Goal: Task Accomplishment & Management: Manage account settings

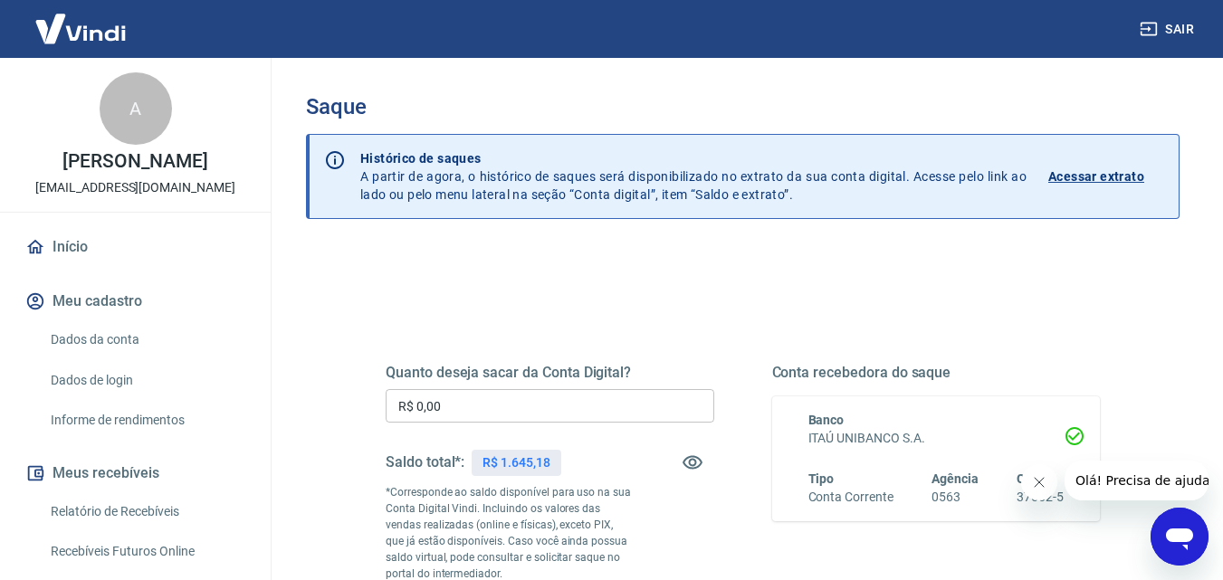
click at [540, 406] on input "R$ 0,00" at bounding box center [550, 405] width 329 height 33
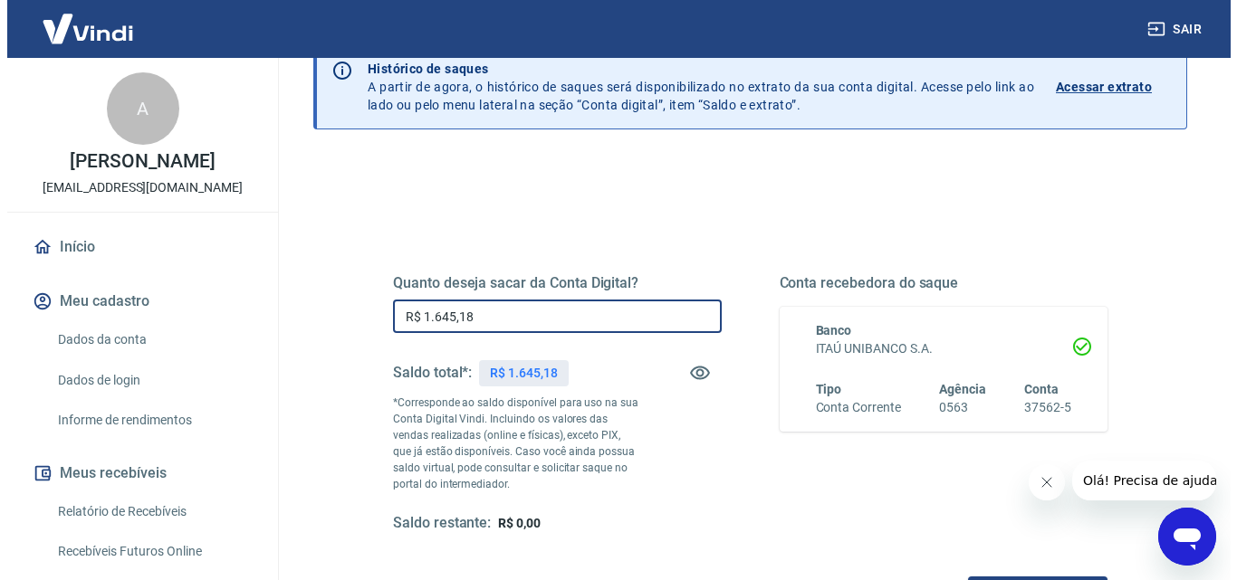
scroll to position [331, 0]
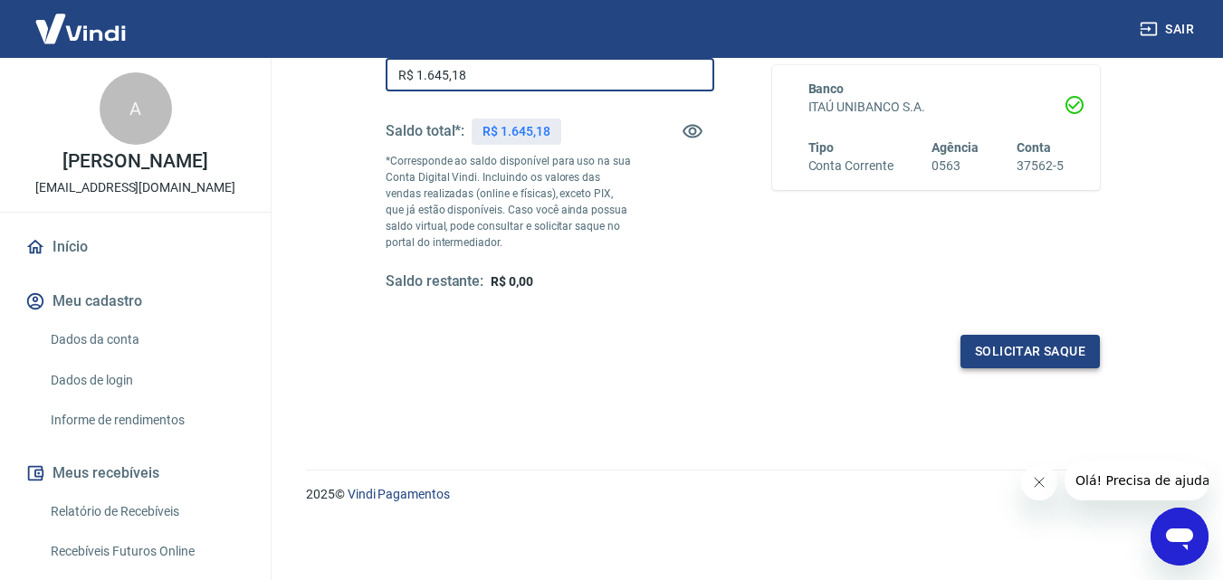
type input "R$ 1.645,18"
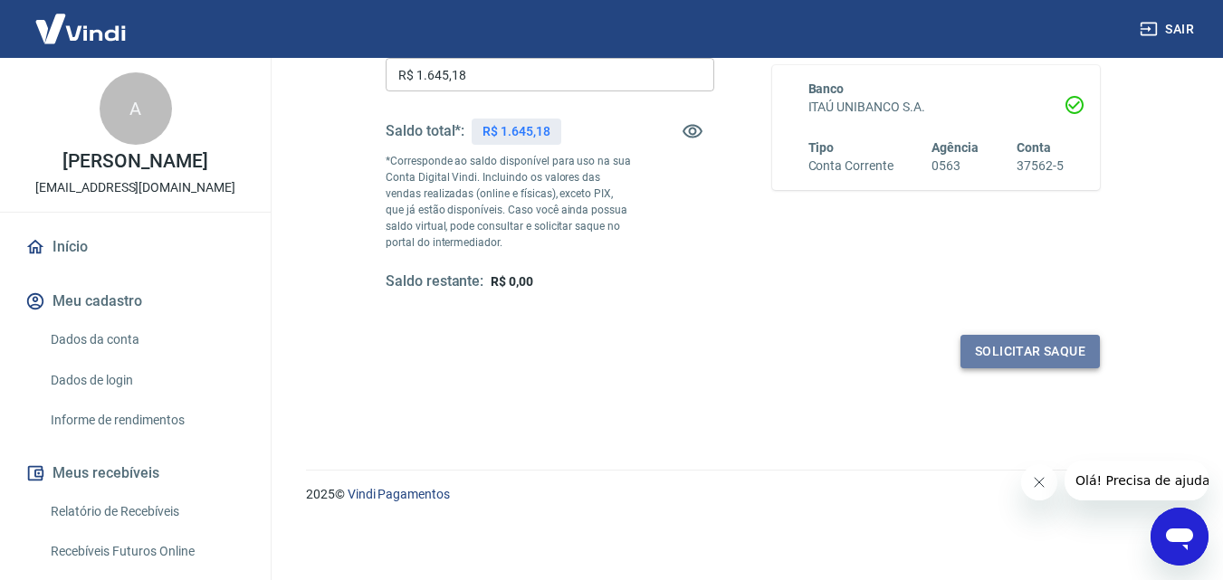
click at [1055, 352] on button "Solicitar saque" at bounding box center [1030, 351] width 139 height 33
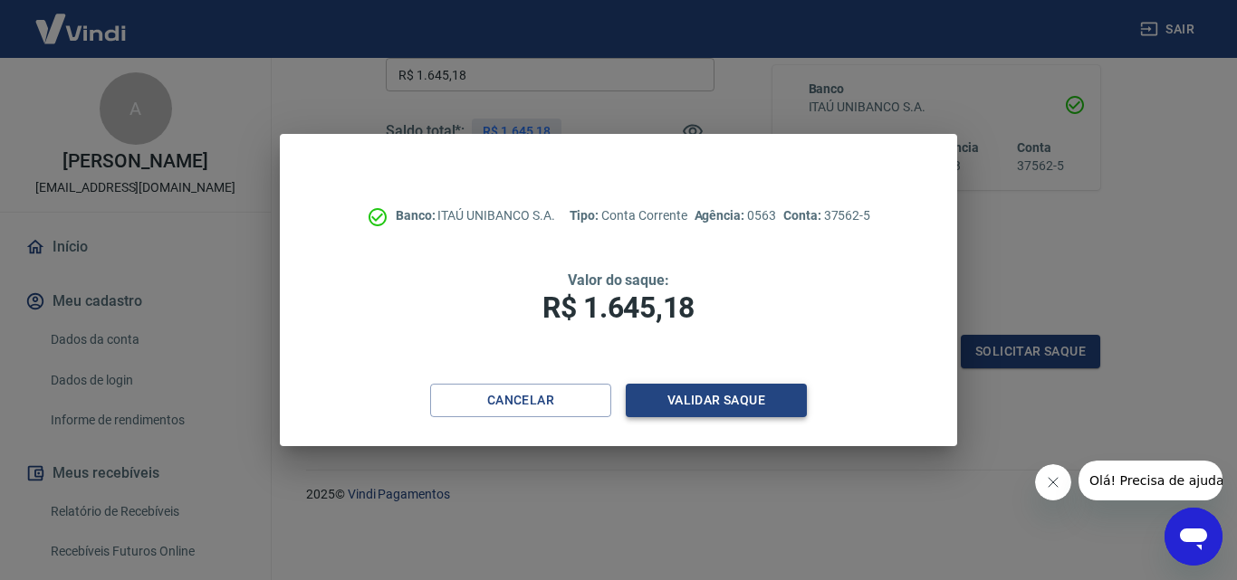
click at [749, 399] on button "Validar saque" at bounding box center [716, 400] width 181 height 33
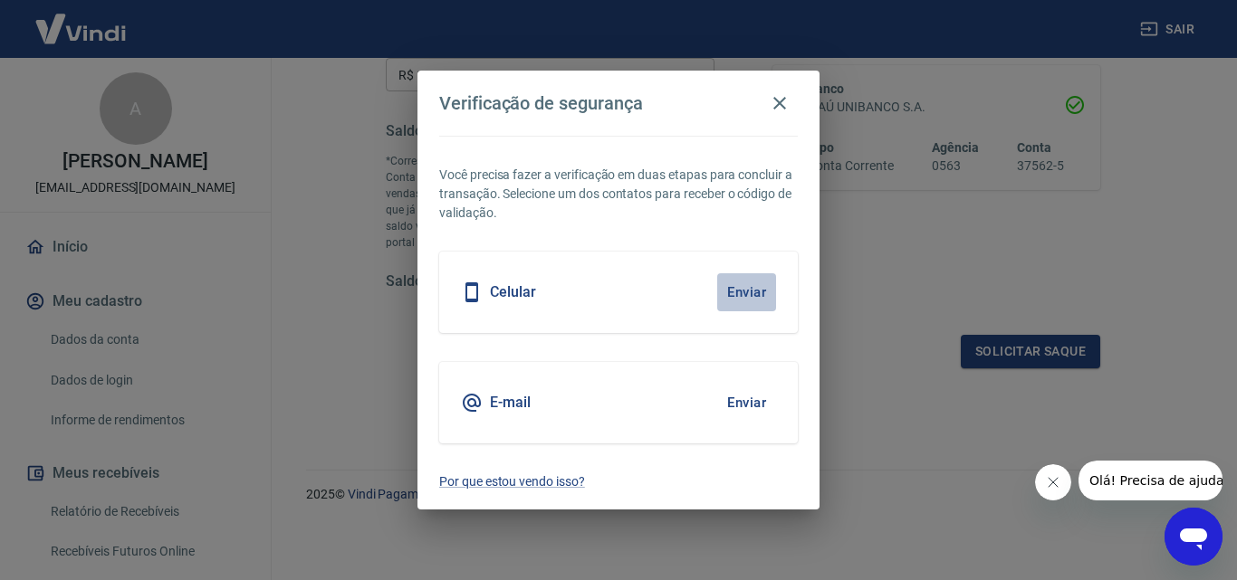
click at [746, 289] on button "Enviar" at bounding box center [746, 292] width 59 height 38
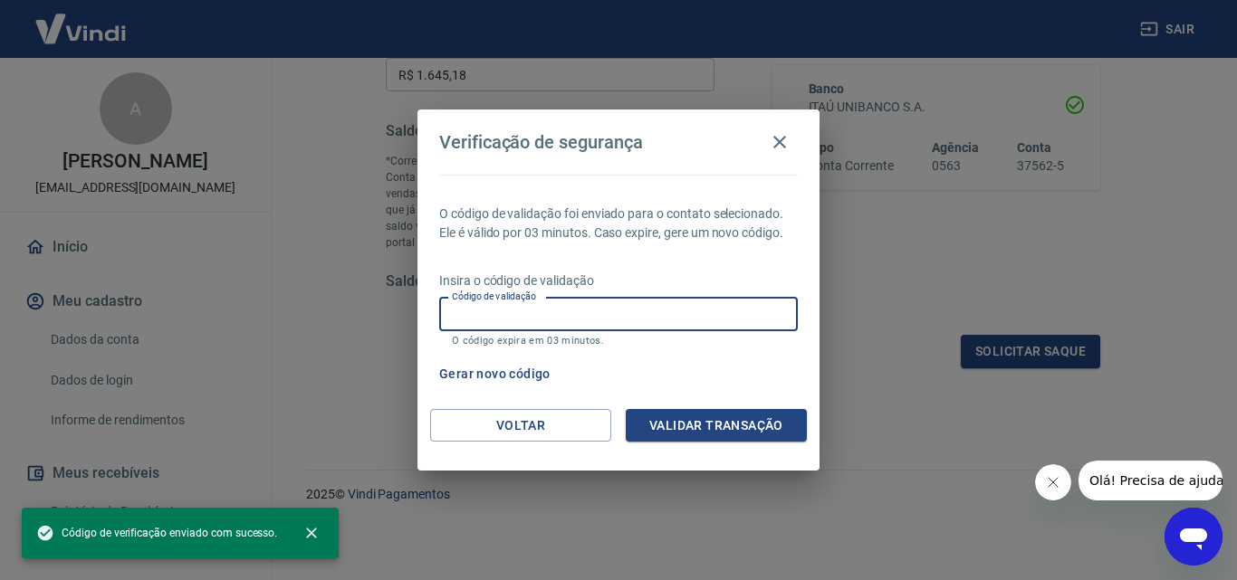
click at [541, 308] on div "Código de validação Código de validação O código expira em 03 minutos." at bounding box center [618, 322] width 359 height 49
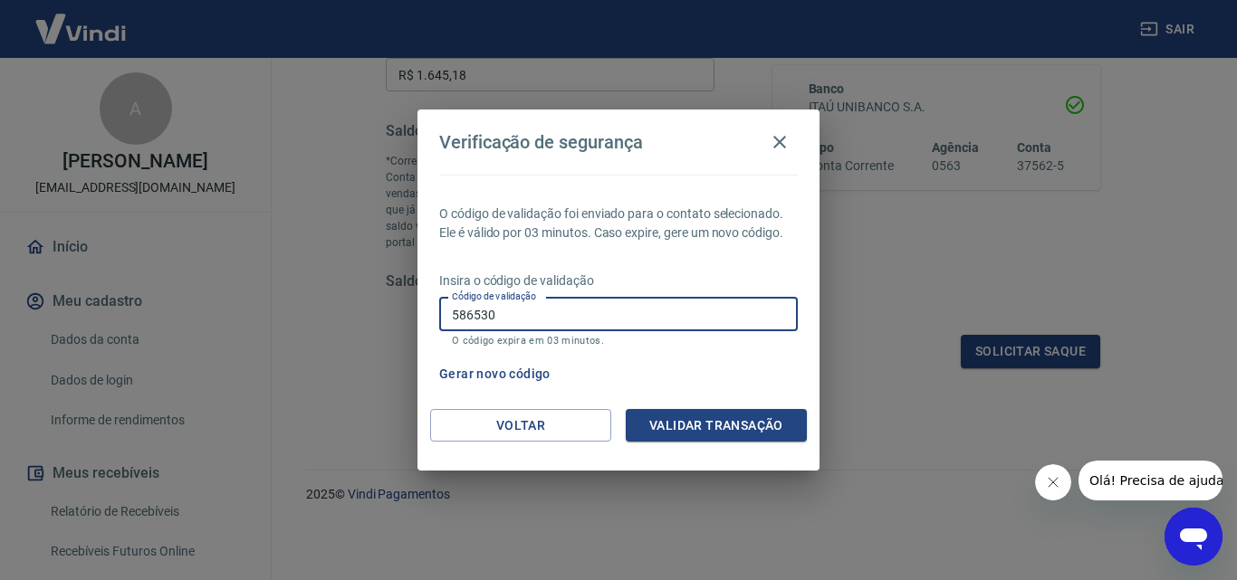
type input "586530"
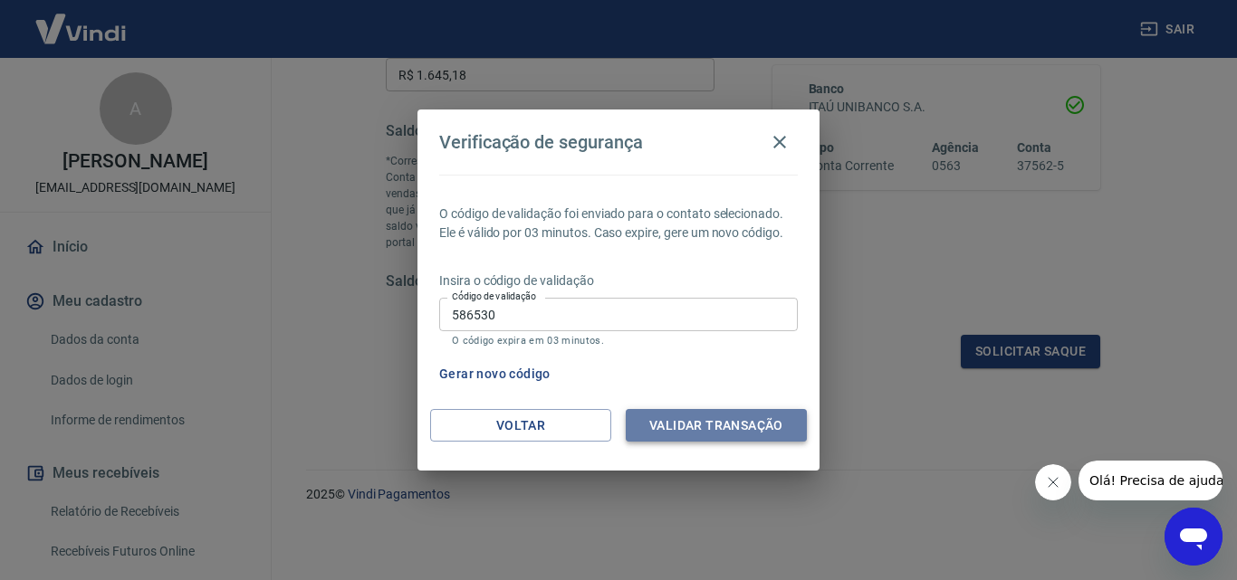
click at [753, 418] on button "Validar transação" at bounding box center [716, 425] width 181 height 33
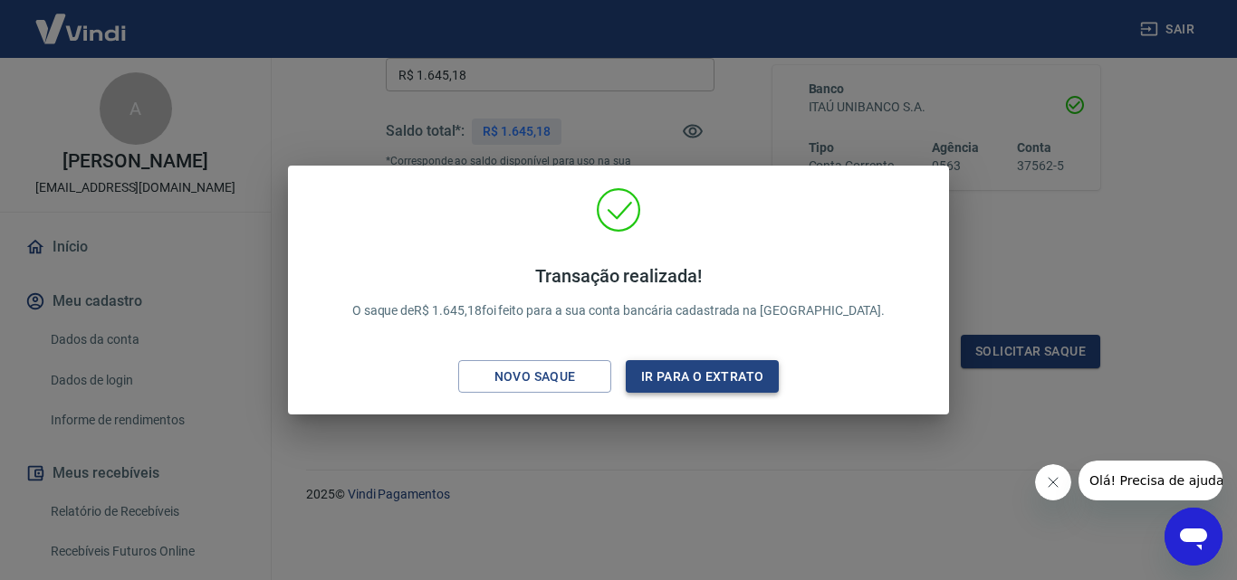
click at [755, 368] on button "Ir para o extrato" at bounding box center [702, 376] width 153 height 33
